Goal: Task Accomplishment & Management: Manage account settings

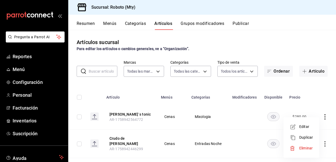
click at [104, 24] on div at bounding box center [168, 81] width 336 height 162
click at [110, 20] on div "Resumen Menús Categorías Artículos Grupos modificadores Publicar" at bounding box center [202, 22] width 268 height 15
click at [112, 23] on button "Menús" at bounding box center [109, 25] width 13 height 9
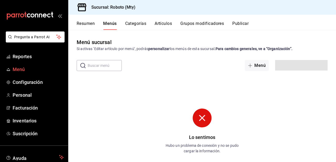
click at [29, 66] on span "Menú" at bounding box center [38, 69] width 51 height 7
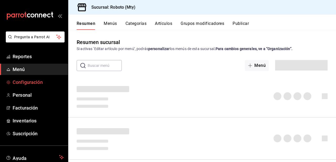
click at [29, 77] on link "Configuración" at bounding box center [34, 82] width 68 height 11
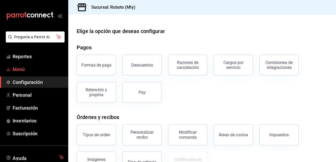
click at [27, 70] on span "Menú" at bounding box center [38, 69] width 51 height 7
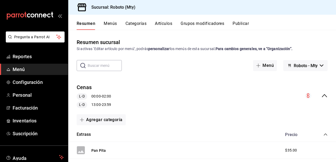
click at [322, 94] on icon "collapse-menu-row" at bounding box center [325, 96] width 6 height 6
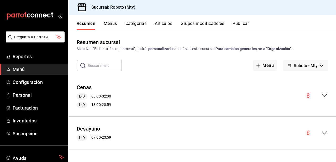
click at [310, 96] on circle "collapse-menu-row" at bounding box center [308, 96] width 6 height 6
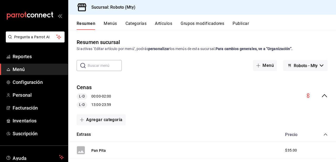
drag, startPoint x: 306, startPoint y: 97, endPoint x: 288, endPoint y: 106, distance: 20.4
click at [288, 106] on div "Cenas L-D 00:00 - 02:00 L-D 13:00 - 23:59" at bounding box center [202, 96] width 268 height 33
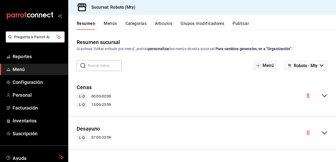
click at [308, 95] on icon "collapse-menu-row" at bounding box center [308, 96] width 3 height 4
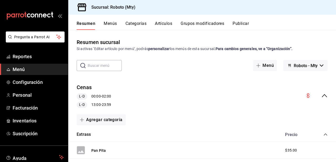
click at [85, 103] on span "L-D" at bounding box center [82, 105] width 10 height 6
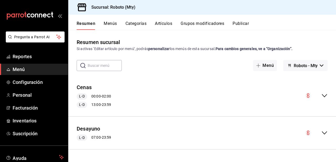
click at [91, 104] on div "L-D 13:00 - 23:59" at bounding box center [94, 105] width 34 height 6
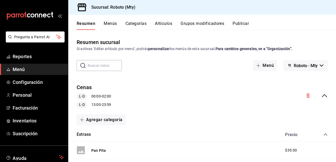
click at [305, 97] on circle "collapse-menu-row" at bounding box center [308, 96] width 6 height 6
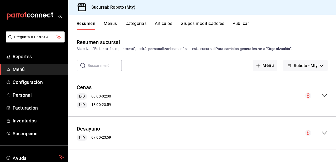
drag, startPoint x: 335, startPoint y: 100, endPoint x: 336, endPoint y: 111, distance: 11.1
click at [336, 110] on div "Cenas L-D 00:00 - 02:00 L-D 13:00 - 23:59" at bounding box center [202, 96] width 268 height 33
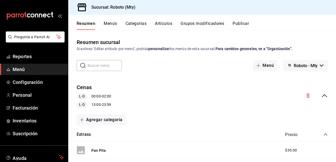
click at [322, 93] on icon "collapse-menu-row" at bounding box center [325, 96] width 6 height 6
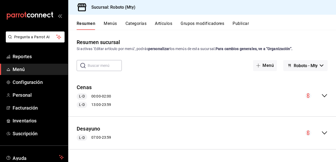
click at [325, 135] on icon "collapse-menu-row" at bounding box center [325, 133] width 6 height 6
click at [307, 132] on icon "collapse-menu-row" at bounding box center [308, 133] width 3 height 4
click at [89, 137] on div "L-D 07:00 - 23:59" at bounding box center [94, 138] width 34 height 6
click at [90, 129] on button "Desayuno" at bounding box center [89, 129] width 24 height 8
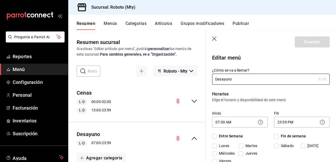
checkbox input "true"
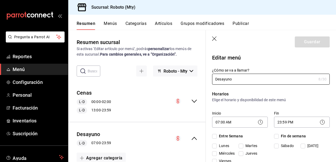
checkbox input "true"
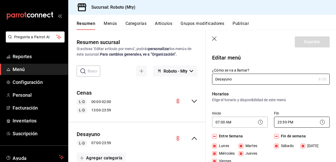
click at [311, 124] on body "Pregunta a Parrot AI Reportes Menú Configuración Personal Facturación Inventari…" at bounding box center [168, 81] width 336 height 162
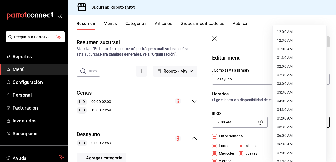
scroll to position [292, 0]
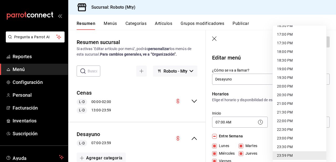
click at [295, 121] on li "22:00 PM" at bounding box center [300, 121] width 54 height 9
type input "22:00"
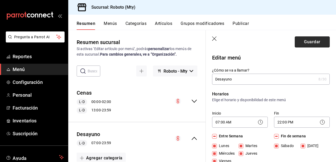
click at [302, 38] on button "Guardar" at bounding box center [312, 42] width 35 height 11
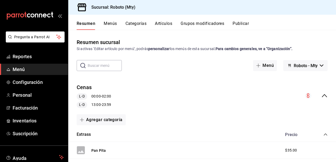
click at [322, 96] on icon "collapse-menu-row" at bounding box center [325, 96] width 6 height 6
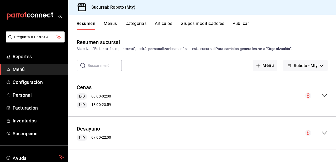
click at [335, 123] on div "Desayuno L-D 07:00 - 22:00" at bounding box center [202, 133] width 268 height 24
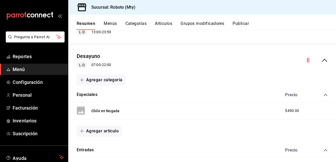
scroll to position [71, 0]
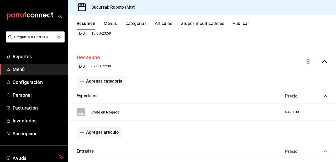
click at [91, 56] on button "Desayuno" at bounding box center [89, 58] width 24 height 8
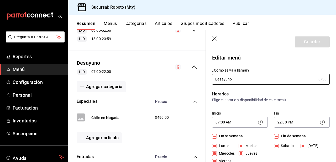
click at [322, 123] on icon at bounding box center [323, 122] width 6 height 6
click at [320, 122] on icon at bounding box center [323, 122] width 6 height 6
click at [259, 123] on icon at bounding box center [260, 122] width 6 height 6
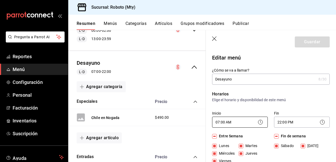
click at [246, 120] on body "Pregunta a Parrot AI Reportes Menú Configuración Personal Facturación Inventari…" at bounding box center [168, 81] width 336 height 162
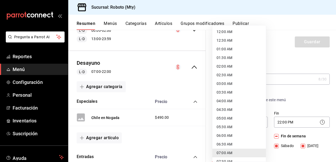
click at [168, 69] on div at bounding box center [168, 81] width 336 height 162
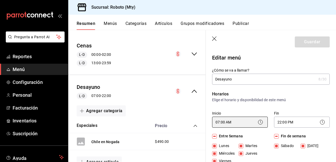
scroll to position [46, 0]
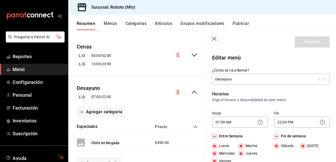
click at [257, 123] on icon at bounding box center [260, 122] width 6 height 6
click at [244, 122] on body "Pregunta a Parrot AI Reportes Menú Configuración Personal Facturación Inventari…" at bounding box center [168, 81] width 336 height 162
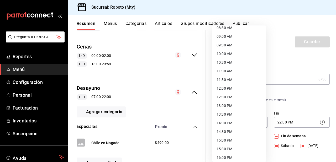
scroll to position [0, 0]
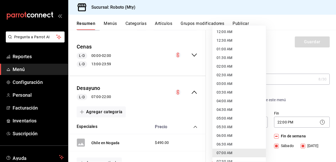
click at [235, 29] on li "12:00 AM" at bounding box center [240, 32] width 54 height 9
type input "00:00"
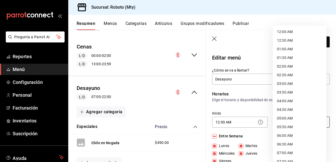
click at [308, 122] on body "Pregunta a Parrot AI Reportes Menú Configuración Personal Facturación Inventari…" at bounding box center [168, 81] width 336 height 162
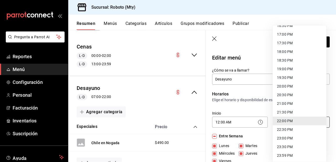
click at [308, 122] on li "22:00 PM" at bounding box center [300, 121] width 54 height 9
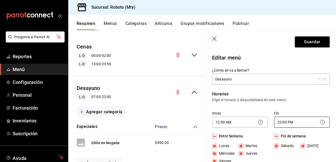
click at [297, 119] on body "Pregunta a Parrot AI Reportes Menú Configuración Personal Facturación Inventari…" at bounding box center [168, 81] width 336 height 162
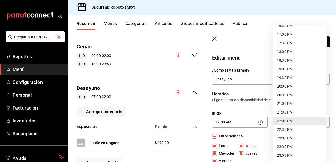
click at [302, 157] on li "23:59 PM" at bounding box center [300, 156] width 54 height 9
type input "23:59"
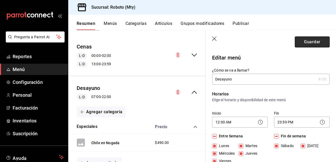
click at [302, 44] on button "Guardar" at bounding box center [312, 42] width 35 height 11
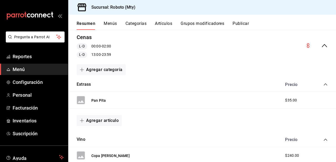
scroll to position [50, 0]
click at [320, 137] on div "Precio" at bounding box center [304, 139] width 48 height 5
click at [324, 138] on icon "collapse-category-row" at bounding box center [326, 140] width 4 height 4
click at [324, 84] on icon "collapse-category-row" at bounding box center [326, 84] width 4 height 4
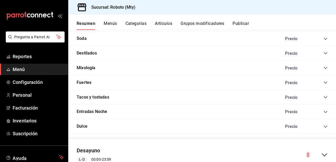
scroll to position [174, 0]
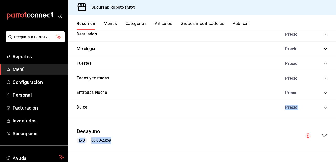
drag, startPoint x: 180, startPoint y: 112, endPoint x: 223, endPoint y: 143, distance: 52.9
click at [223, 143] on div "Cenas L-D 00:00 - 02:00 L-D 13:00 - 23:59 Agregar categoría Extrass Precio Pan …" at bounding box center [202, 32] width 268 height 262
click at [223, 143] on div "Desayuno L-D 00:00 - 23:59" at bounding box center [202, 136] width 268 height 24
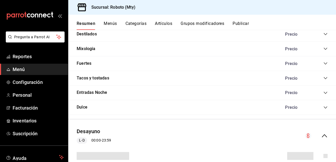
click at [223, 143] on div "Desayuno L-D 00:00 - 23:59" at bounding box center [202, 136] width 268 height 24
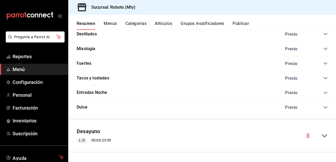
click at [322, 136] on icon "collapse-menu-row" at bounding box center [325, 136] width 6 height 6
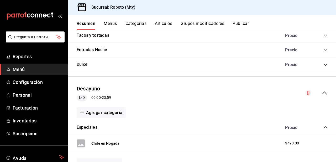
scroll to position [240, 0]
